Goal: Task Accomplishment & Management: Manage account settings

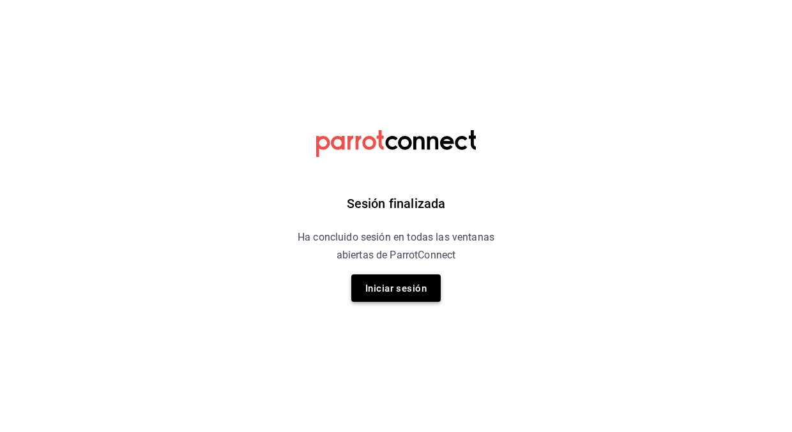
click at [399, 289] on font "Iniciar sesión" at bounding box center [395, 288] width 61 height 11
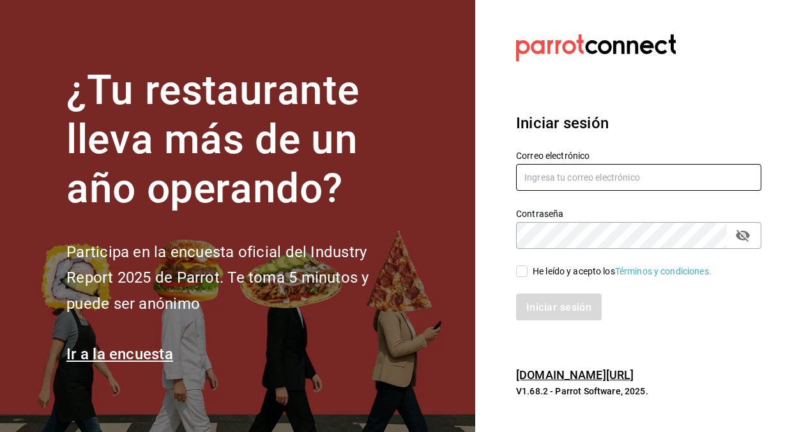
click at [566, 171] on input "text" at bounding box center [638, 177] width 245 height 27
type input "bryssmg@gmail.com"
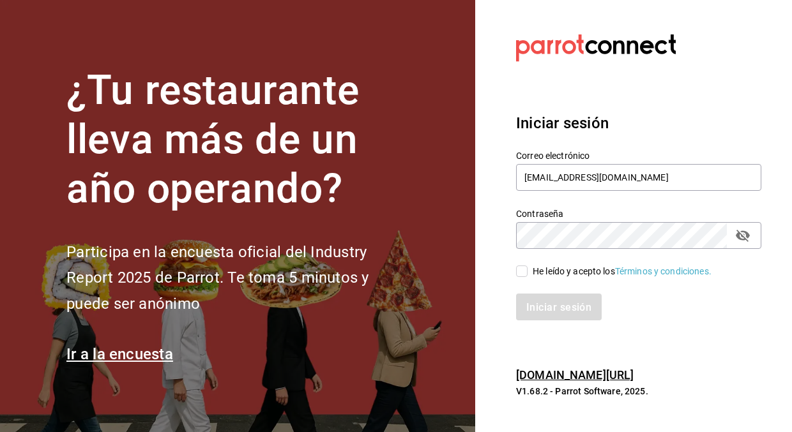
click at [528, 272] on span "He leído y acepto los Términos y condiciones." at bounding box center [619, 271] width 184 height 13
click at [527, 272] on input "He leído y acepto los Términos y condiciones." at bounding box center [521, 271] width 11 height 11
checkbox input "true"
click at [561, 307] on font "Iniciar sesión" at bounding box center [559, 307] width 65 height 12
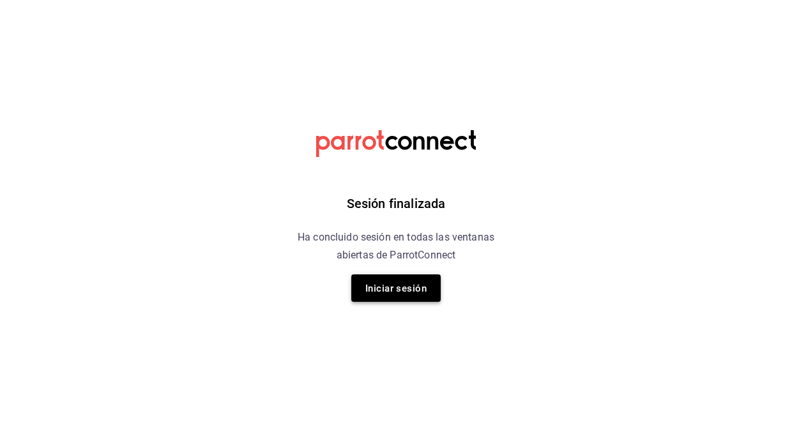
click at [391, 283] on font "Iniciar sesión" at bounding box center [395, 288] width 61 height 11
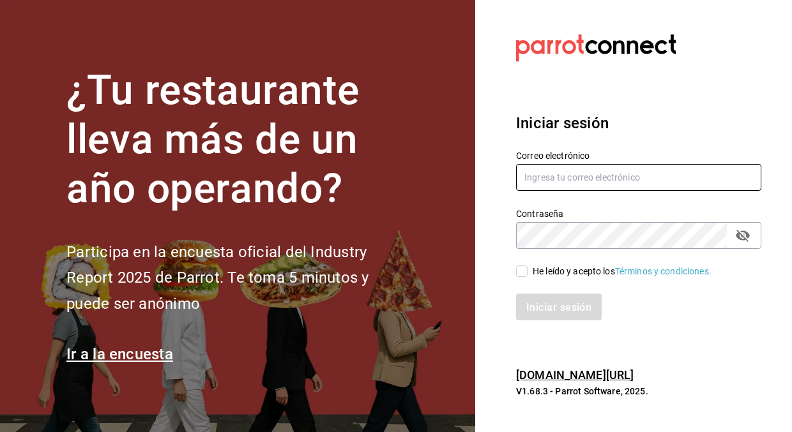
click at [566, 174] on input "text" at bounding box center [638, 177] width 245 height 27
type input "[EMAIL_ADDRESS][DOMAIN_NAME]"
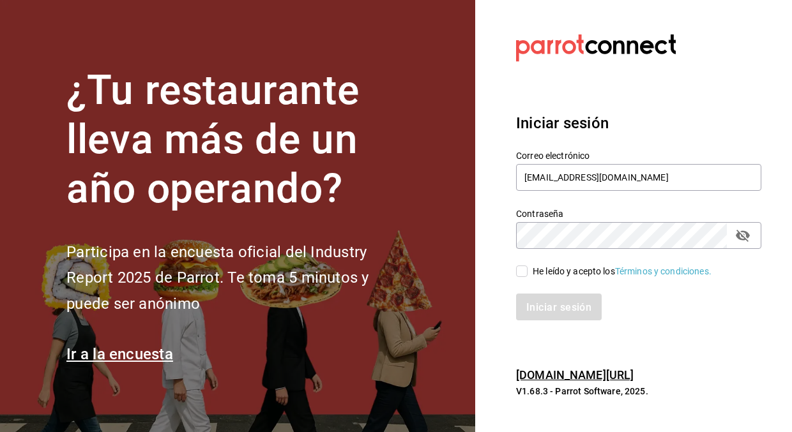
click at [519, 275] on input "He leído y acepto los Términos y condiciones." at bounding box center [521, 271] width 11 height 11
checkbox input "true"
click at [560, 317] on button "Iniciar sesión" at bounding box center [559, 307] width 87 height 27
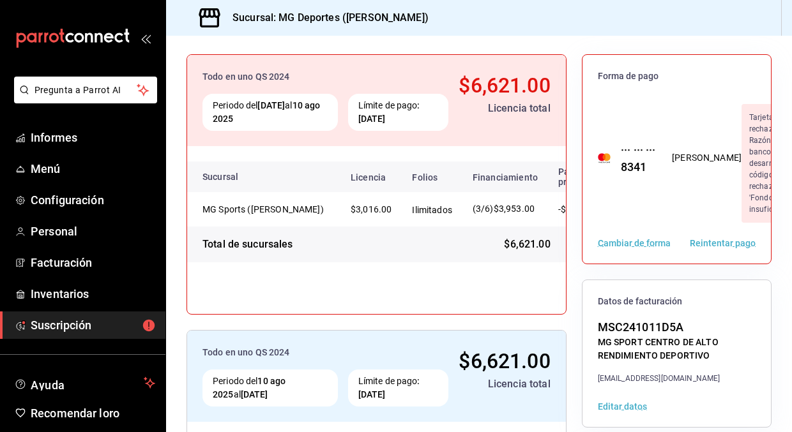
scroll to position [117, 0]
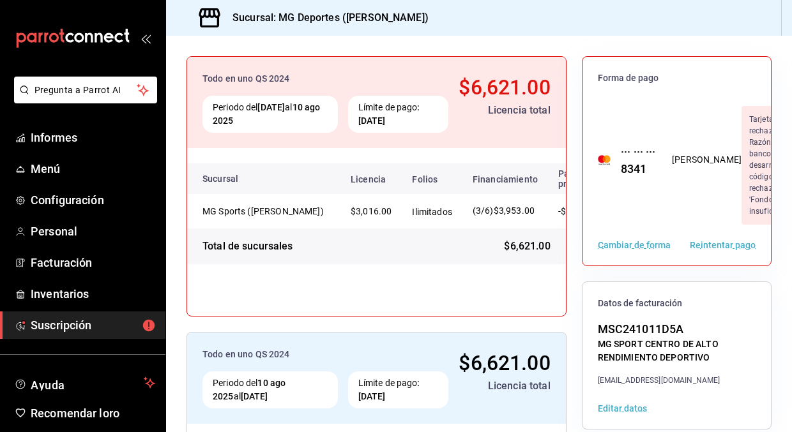
click at [715, 243] on font "Reintentar pago" at bounding box center [723, 246] width 66 height 10
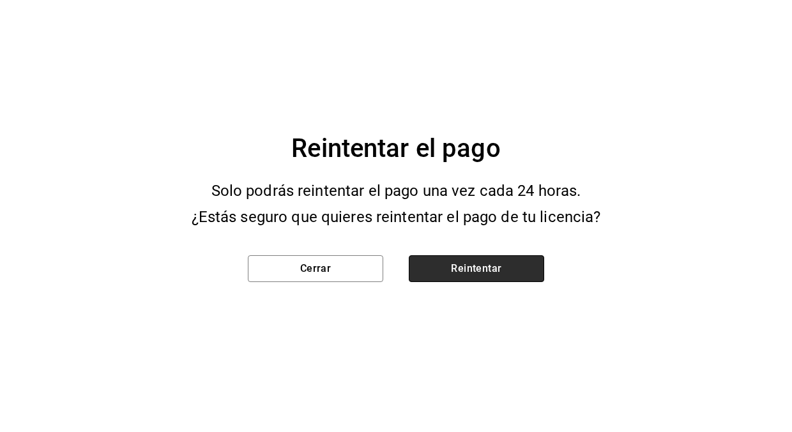
click at [480, 264] on button "Reintentar" at bounding box center [476, 268] width 135 height 27
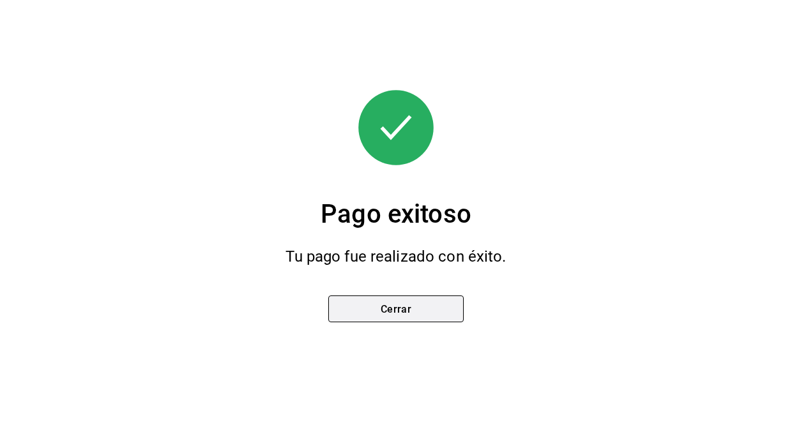
click at [405, 312] on font "Cerrar" at bounding box center [396, 309] width 31 height 12
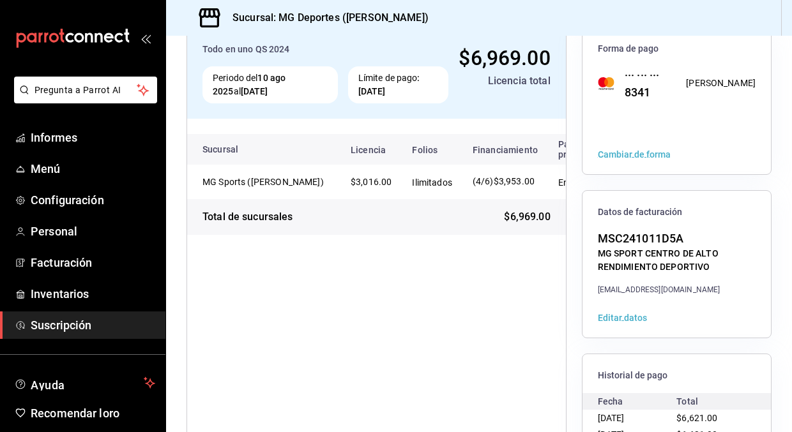
scroll to position [0, 0]
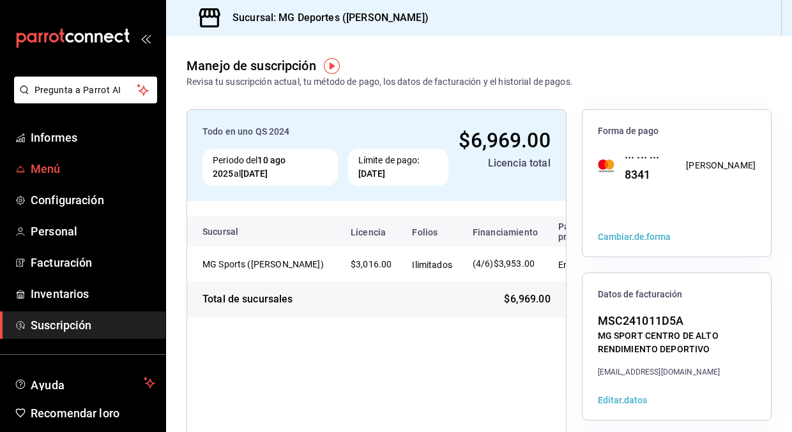
click at [52, 163] on font "Menú" at bounding box center [46, 168] width 30 height 13
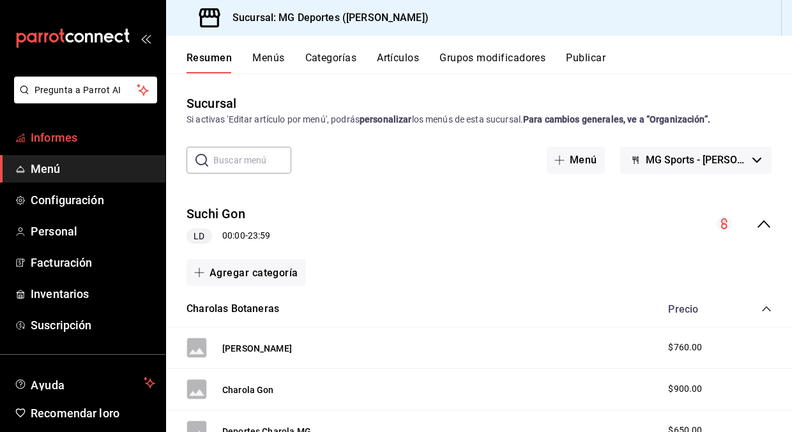
click at [77, 137] on font "Informes" at bounding box center [54, 137] width 47 height 13
